Goal: Book appointment/travel/reservation

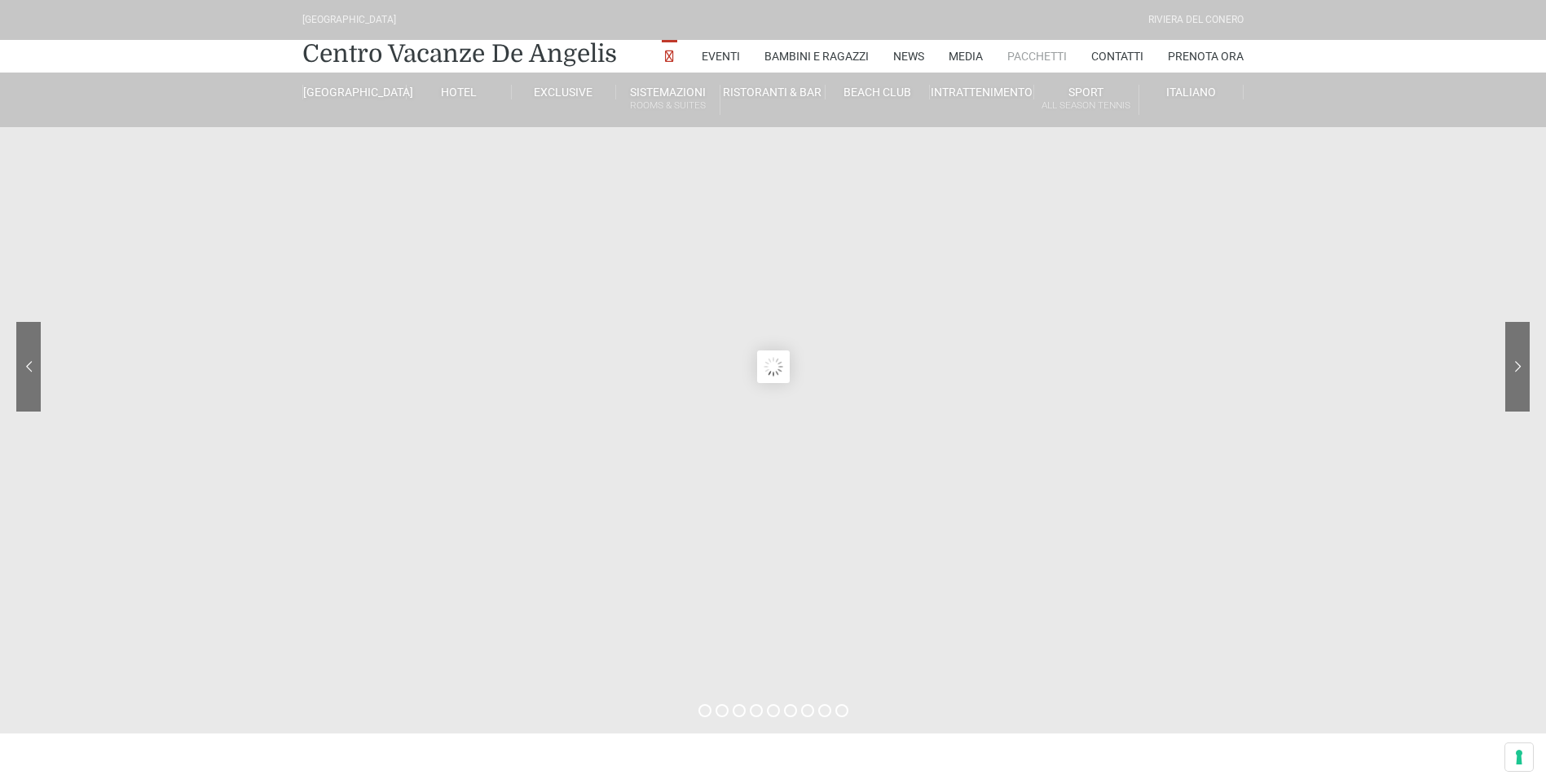
click at [1034, 53] on link "Pacchetti" at bounding box center [1038, 55] width 60 height 32
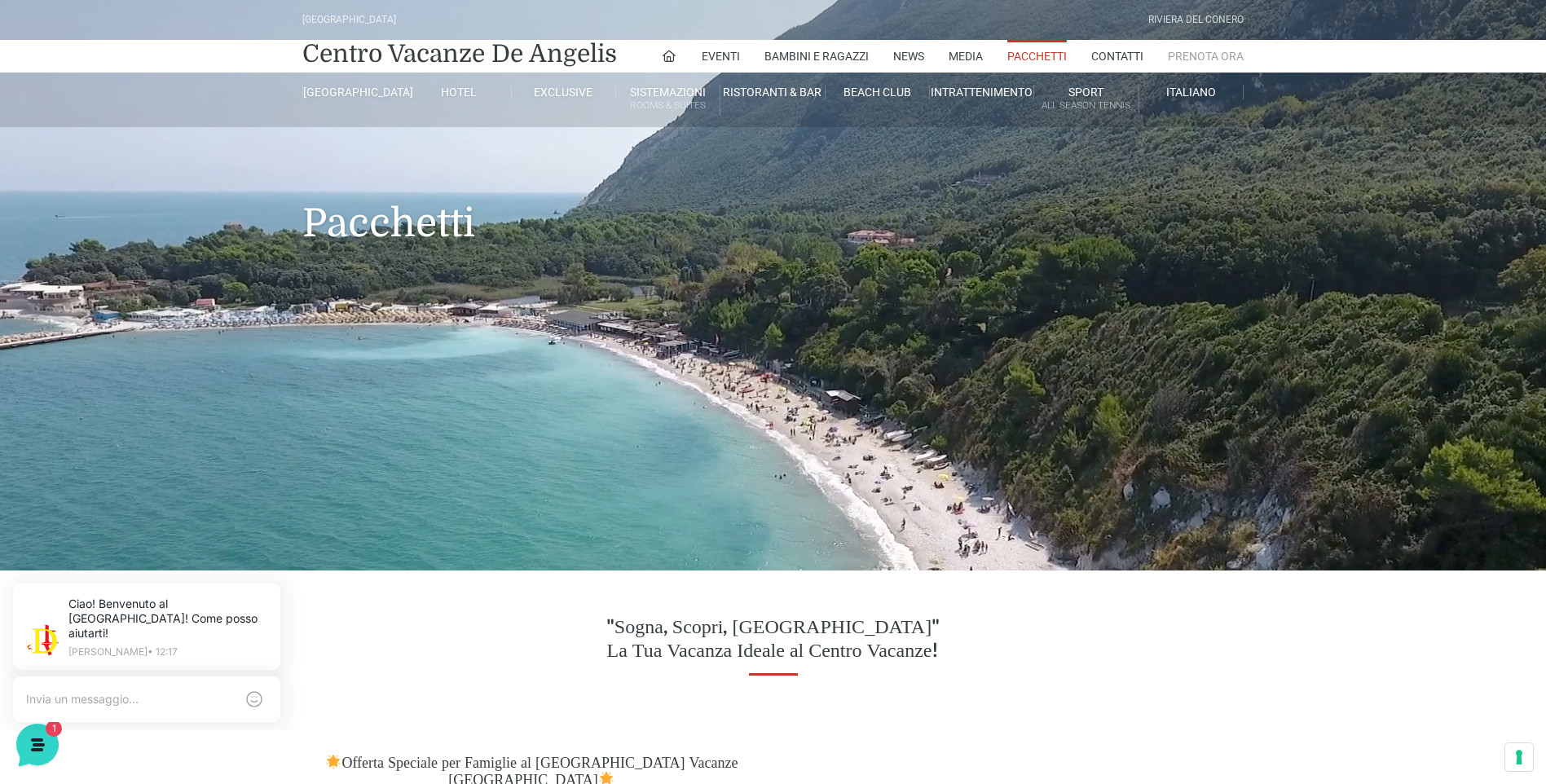
click at [1189, 48] on link "Prenota Ora" at bounding box center [1206, 55] width 76 height 32
